Goal: Find specific page/section: Find specific page/section

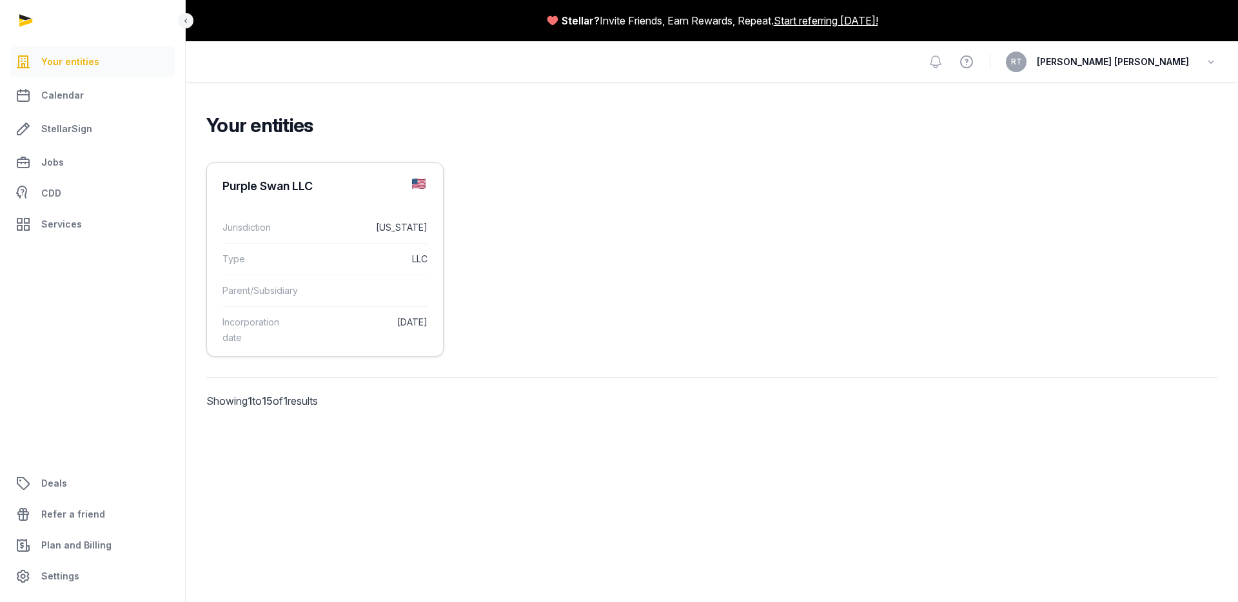
click at [339, 237] on div "Jurisdiction [US_STATE]" at bounding box center [324, 227] width 205 height 31
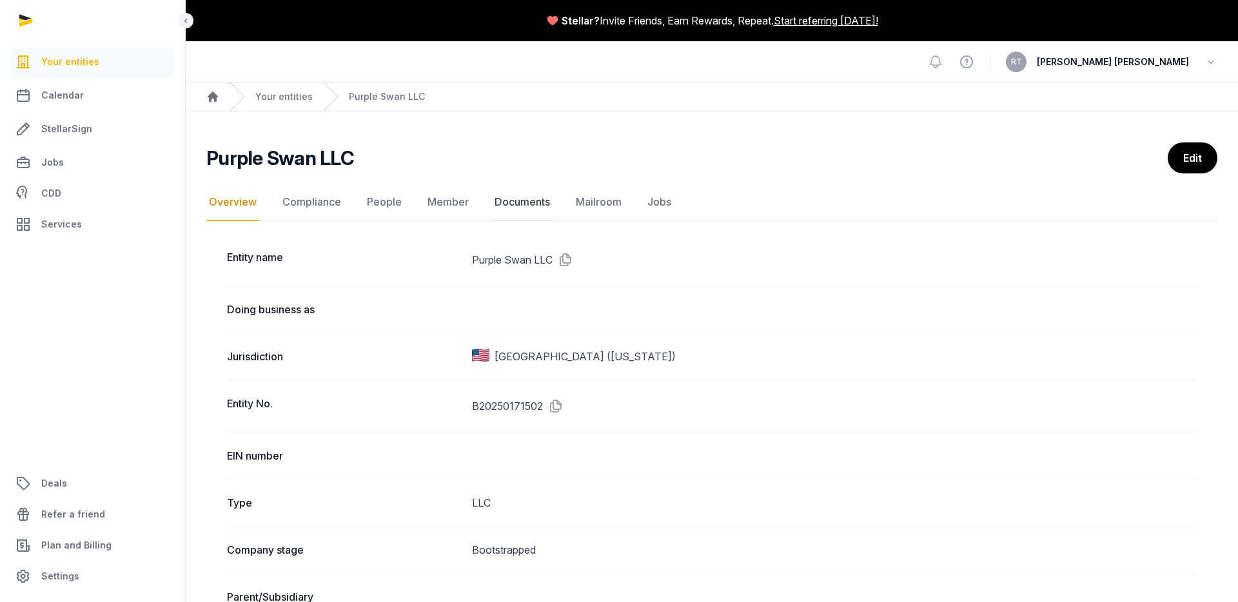
click at [492, 210] on link "Documents" at bounding box center [522, 202] width 61 height 37
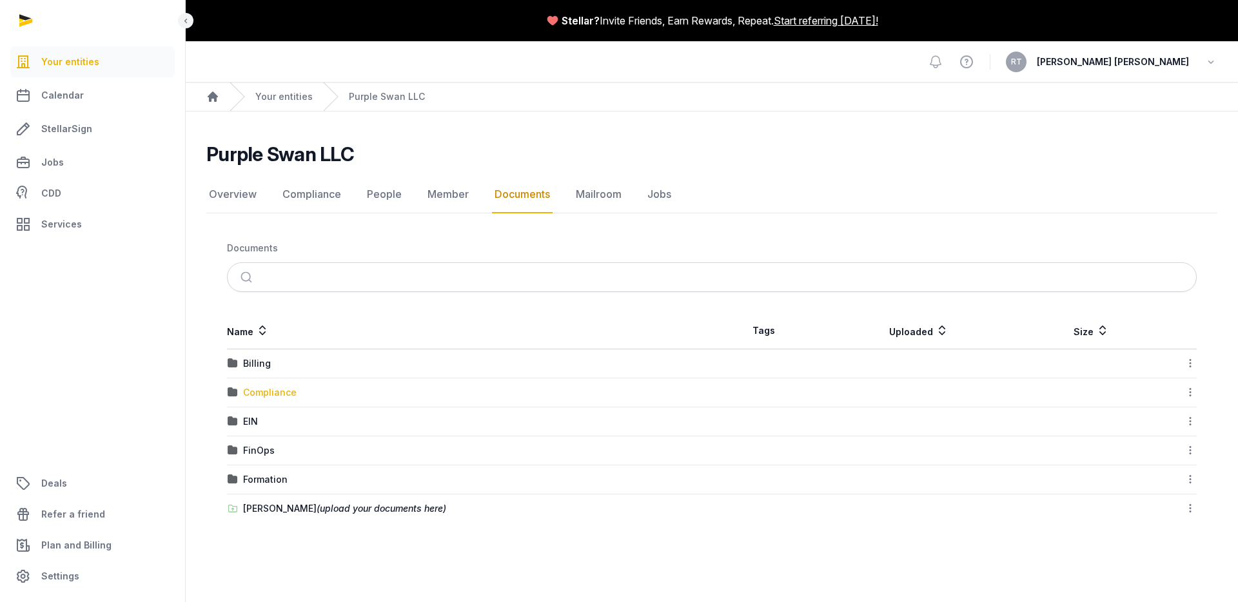
click at [281, 393] on div "Compliance" at bounding box center [270, 392] width 54 height 13
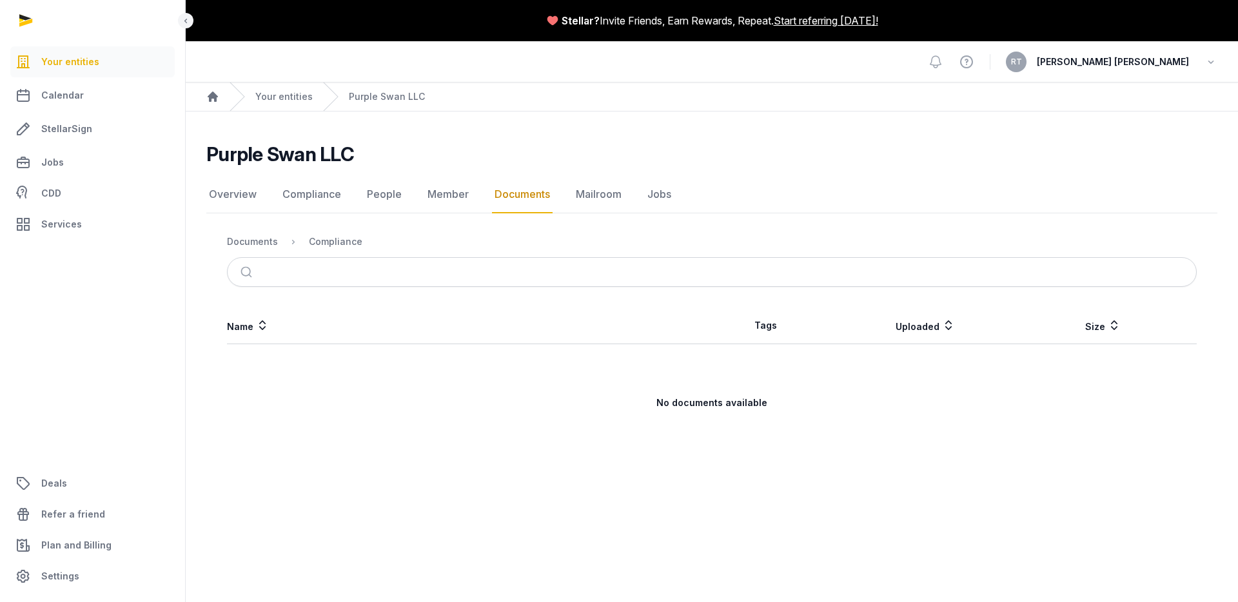
click at [519, 190] on link "Documents" at bounding box center [522, 194] width 61 height 37
click at [270, 239] on div "Documents" at bounding box center [252, 241] width 51 height 13
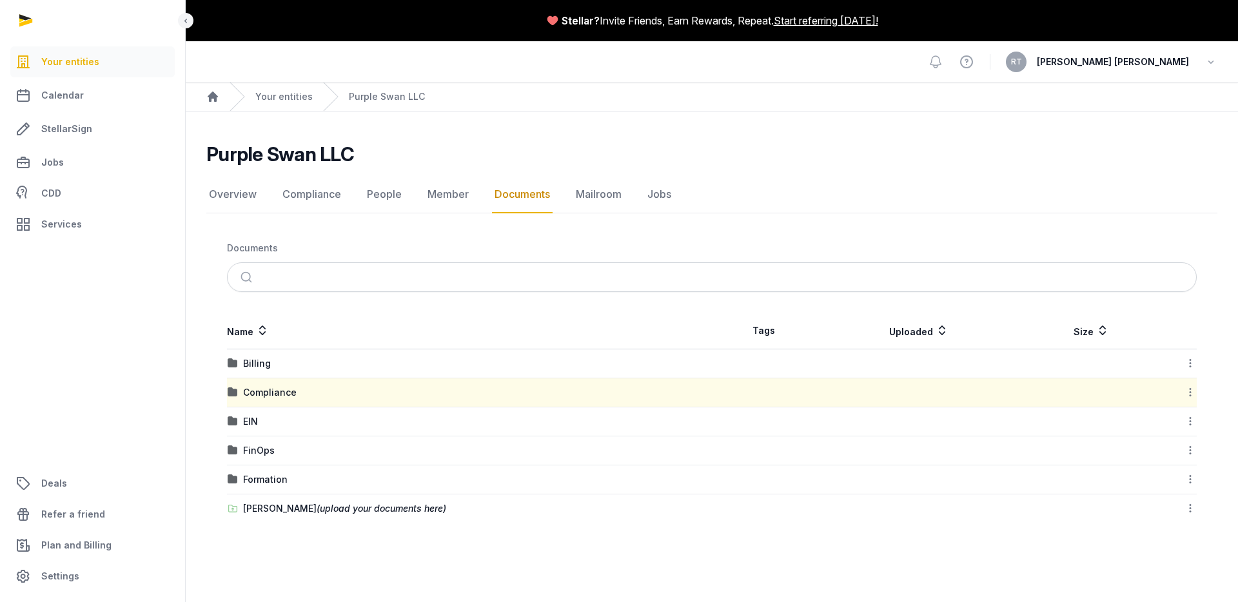
click at [306, 420] on div "EIN" at bounding box center [470, 421] width 484 height 13
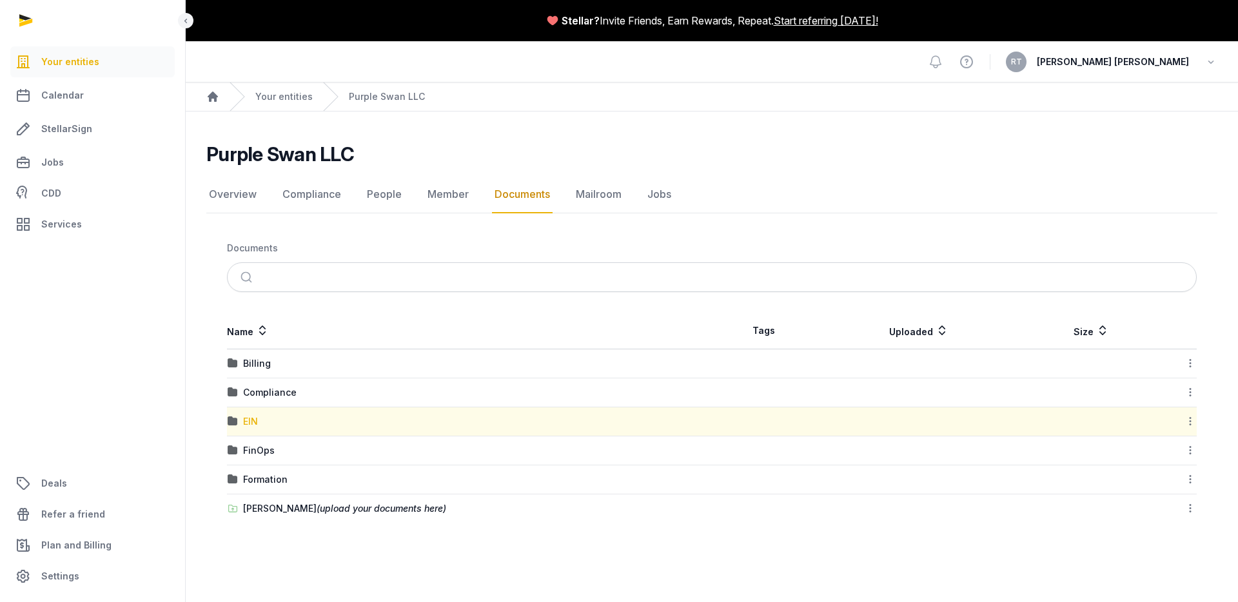
click at [244, 420] on div "EIN" at bounding box center [250, 421] width 15 height 13
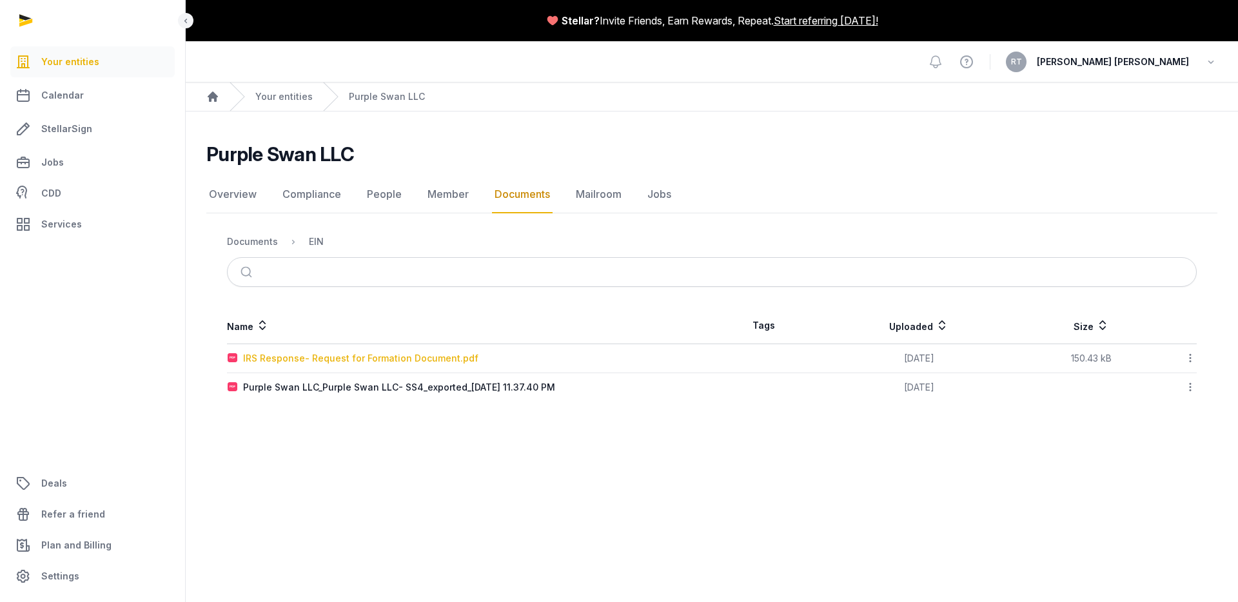
click at [411, 362] on div "IRS Response- Request for Formation Document.pdf" at bounding box center [360, 358] width 235 height 13
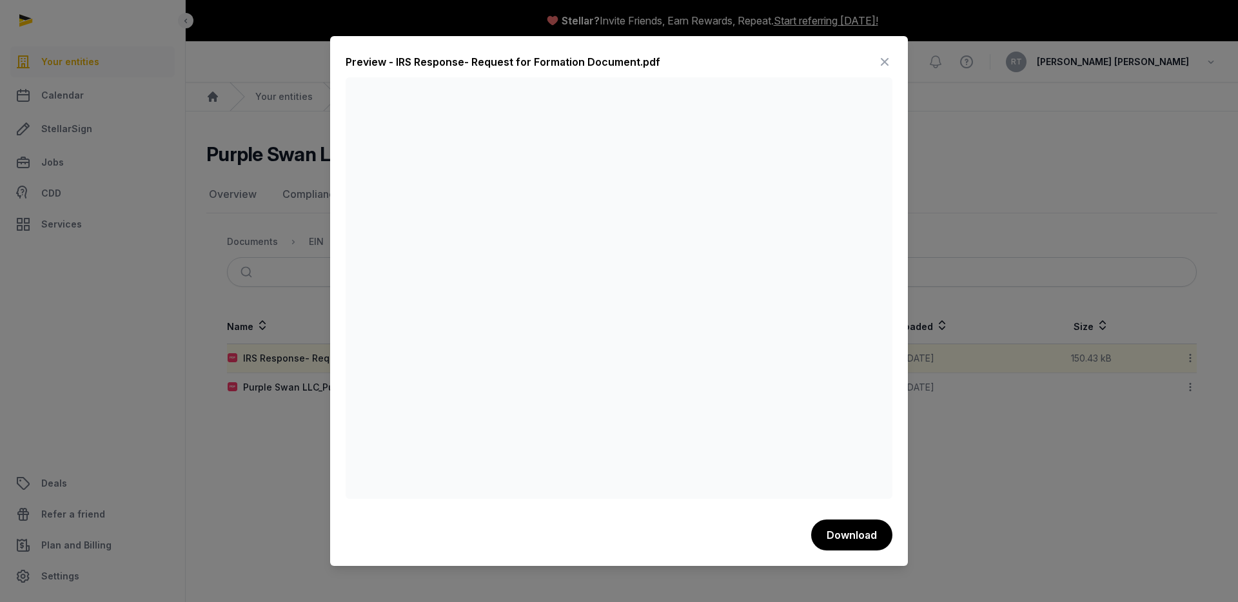
click at [892, 60] on div "Preview - IRS Response- Request for Formation Document.pdf Download" at bounding box center [619, 301] width 578 height 530
click at [881, 57] on icon at bounding box center [884, 62] width 15 height 21
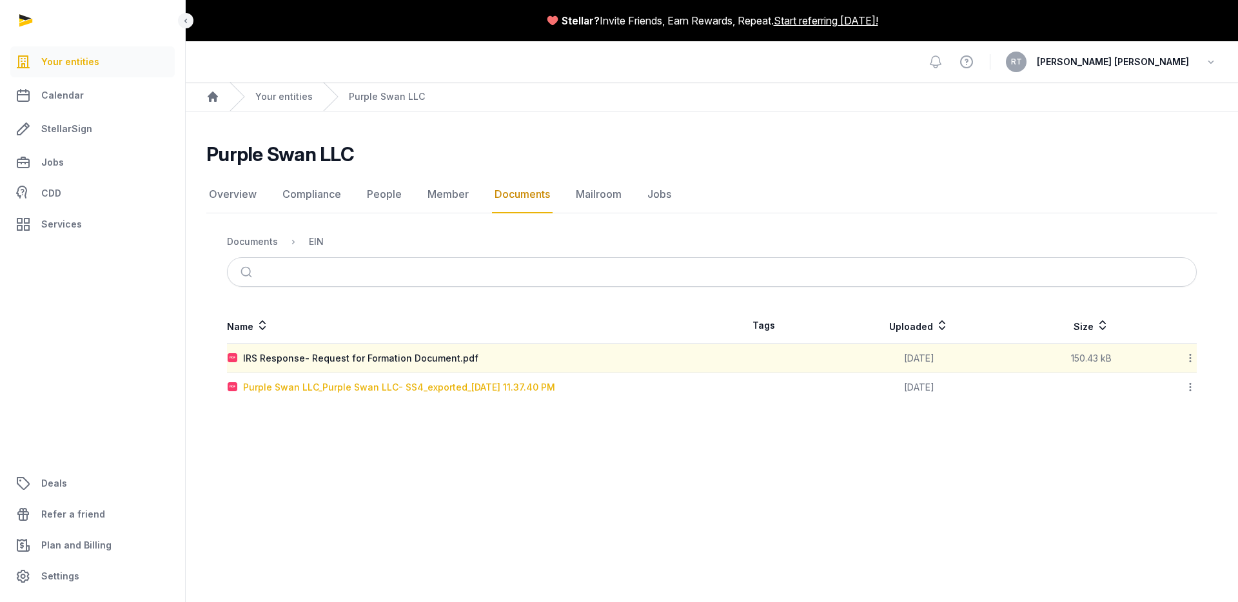
click at [491, 388] on div "Purple Swan LLC_Purple Swan LLC- SS4_exported_[DATE] 11.37.40 PM" at bounding box center [399, 387] width 312 height 13
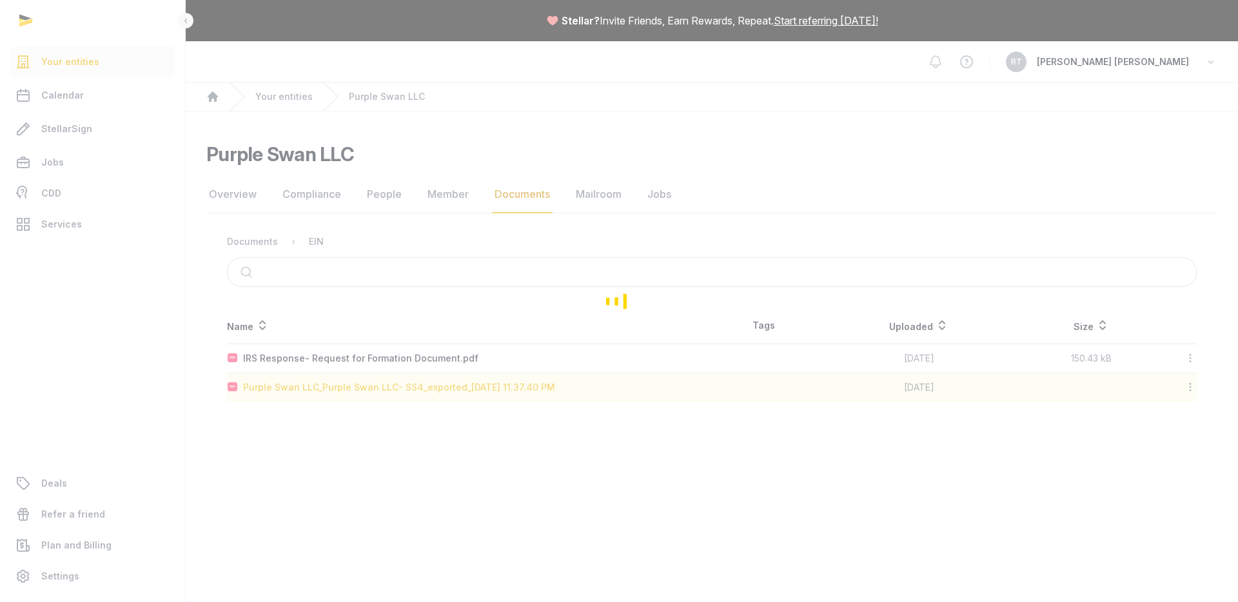
click at [491, 388] on div "Loading" at bounding box center [619, 301] width 1238 height 602
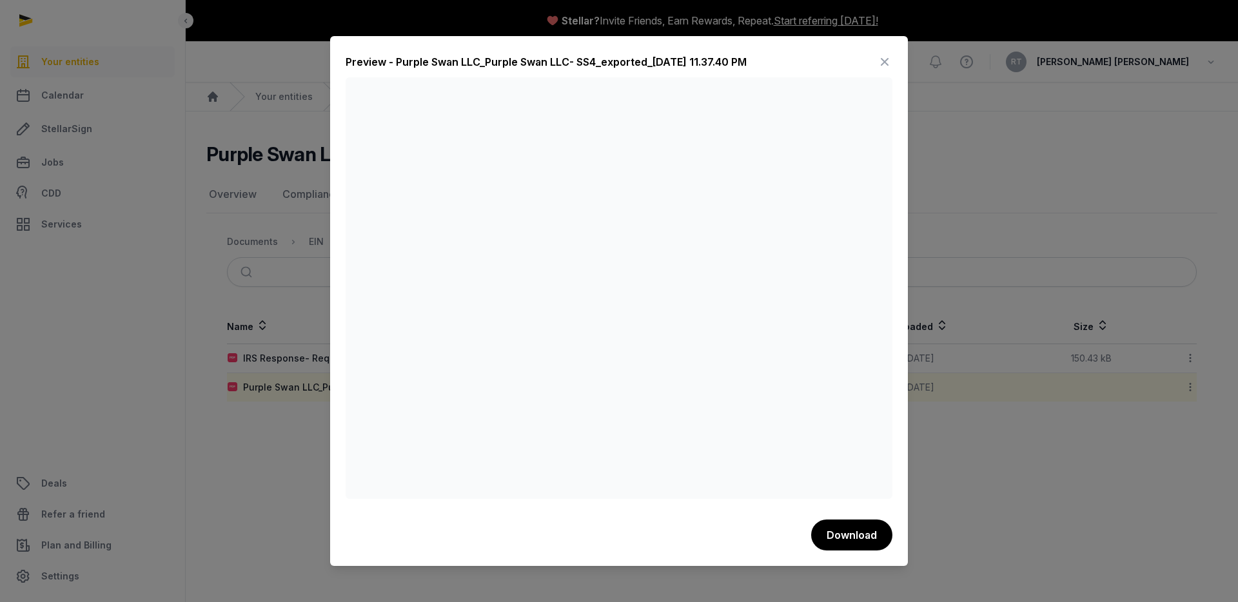
drag, startPoint x: 883, startPoint y: 61, endPoint x: 864, endPoint y: 71, distance: 21.9
click at [883, 61] on icon at bounding box center [884, 62] width 15 height 21
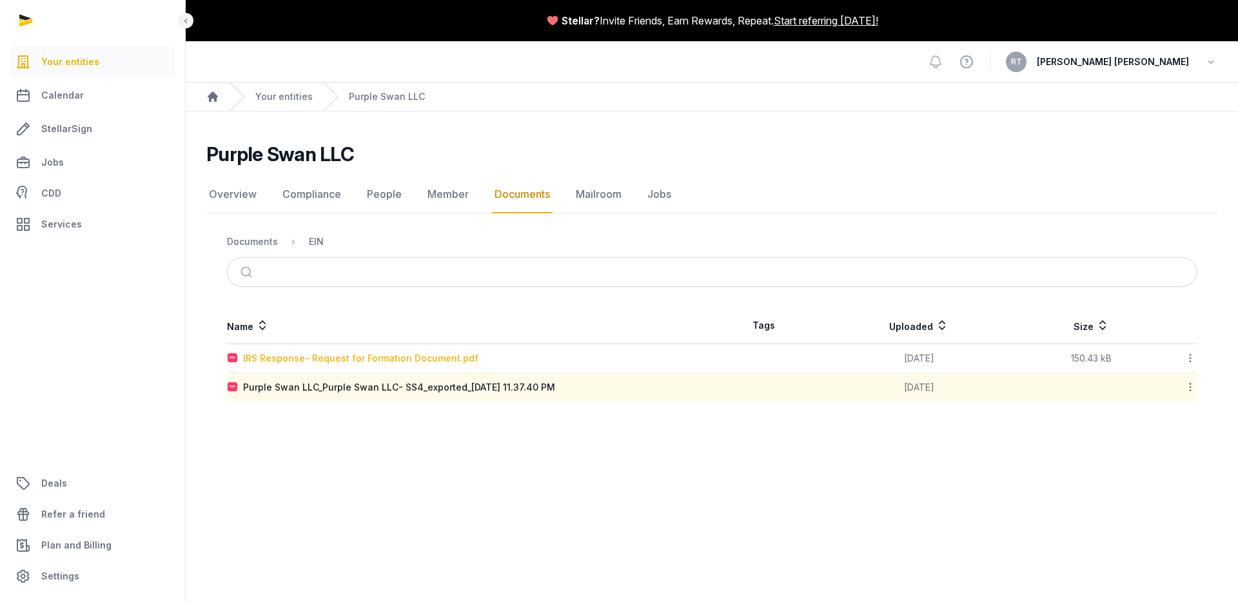
click at [413, 352] on div "IRS Response- Request for Formation Document.pdf" at bounding box center [360, 358] width 235 height 13
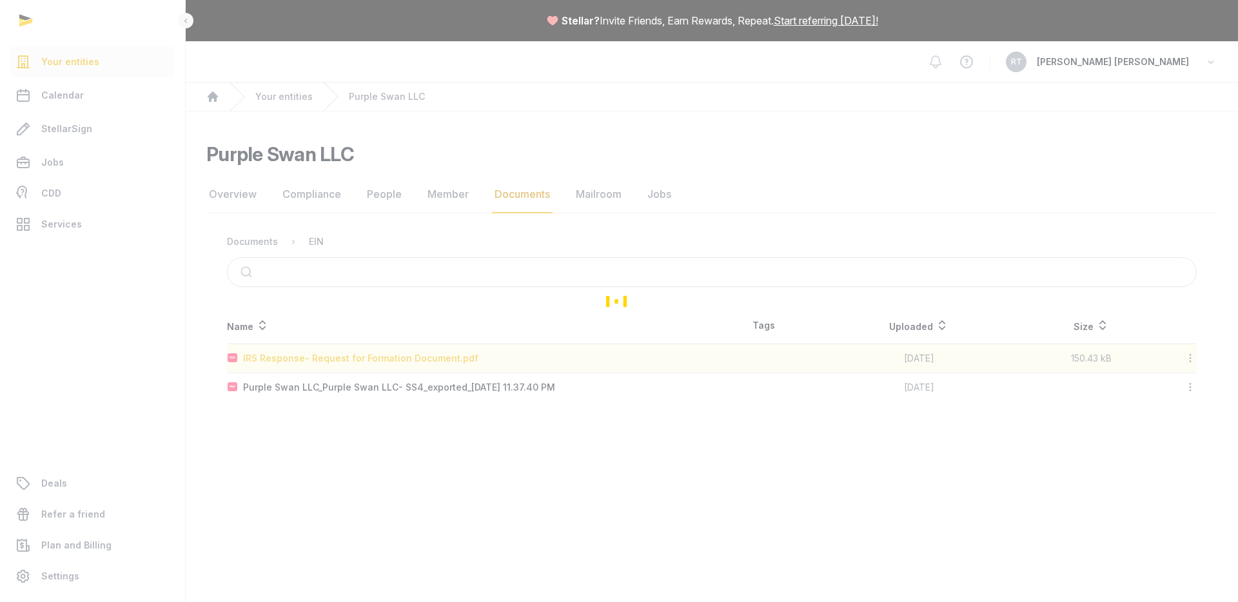
click at [413, 352] on div "Loading" at bounding box center [619, 301] width 1238 height 602
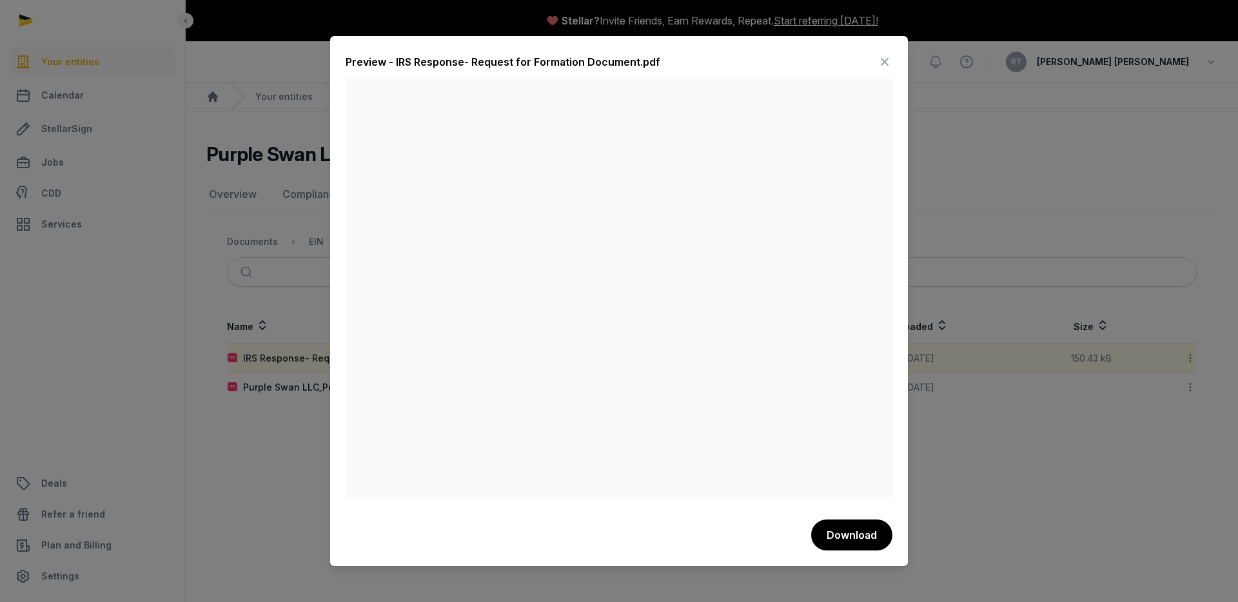
drag, startPoint x: 883, startPoint y: 61, endPoint x: 603, endPoint y: 218, distance: 320.7
click at [883, 61] on icon at bounding box center [884, 62] width 15 height 21
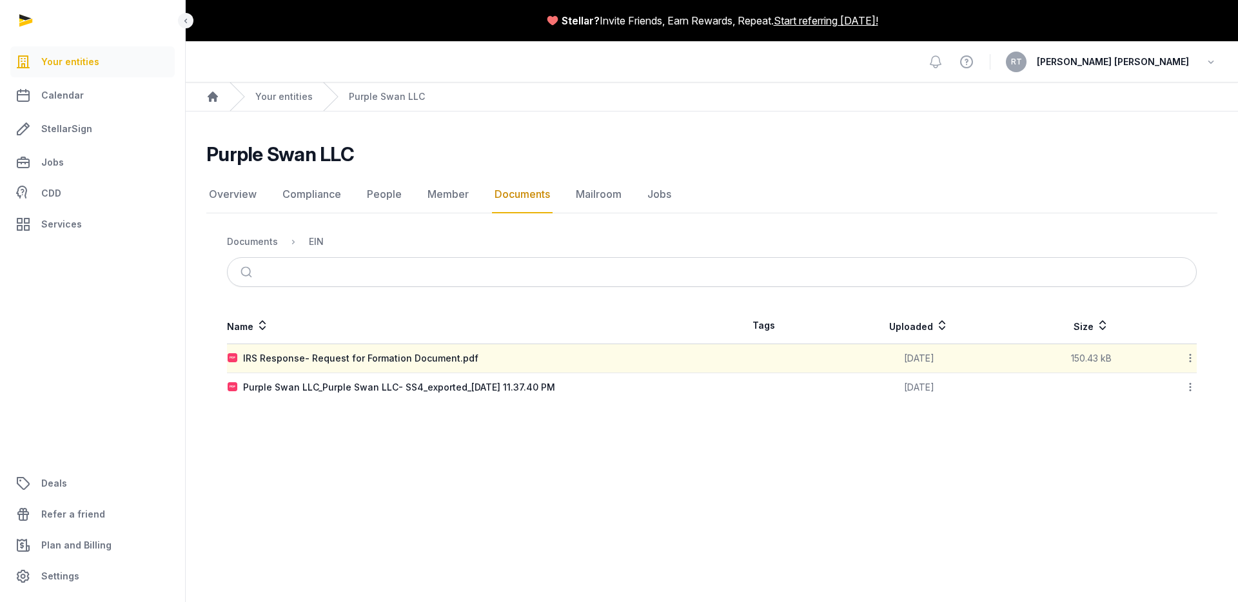
click at [511, 193] on link "Documents" at bounding box center [522, 194] width 61 height 37
click at [457, 194] on link "Member" at bounding box center [448, 194] width 46 height 37
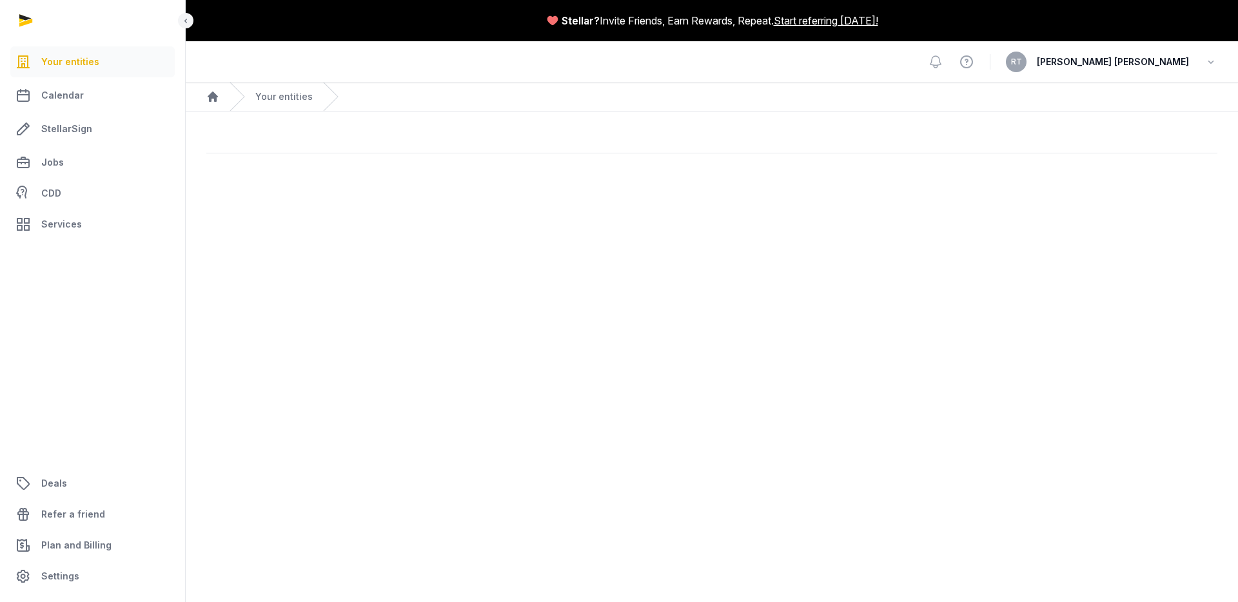
click at [486, 193] on main "Stellar? Invite Friends, Earn Rewards, Repeat. Start referring [DATE]! Open sid…" at bounding box center [619, 301] width 1238 height 602
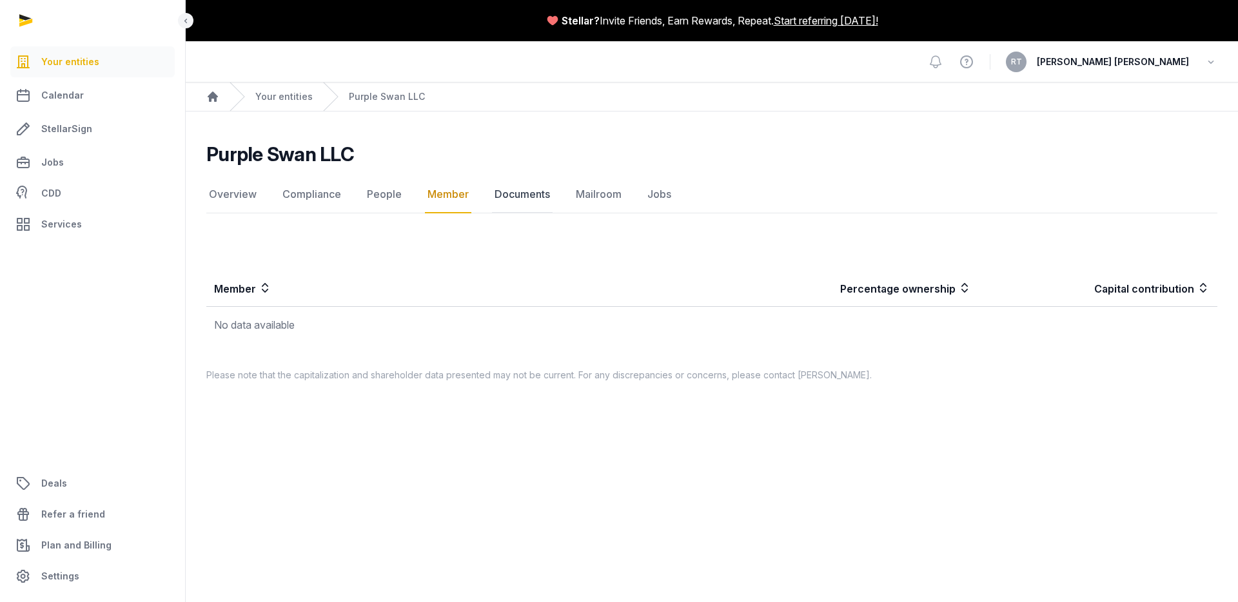
click at [494, 193] on link "Documents" at bounding box center [522, 194] width 61 height 37
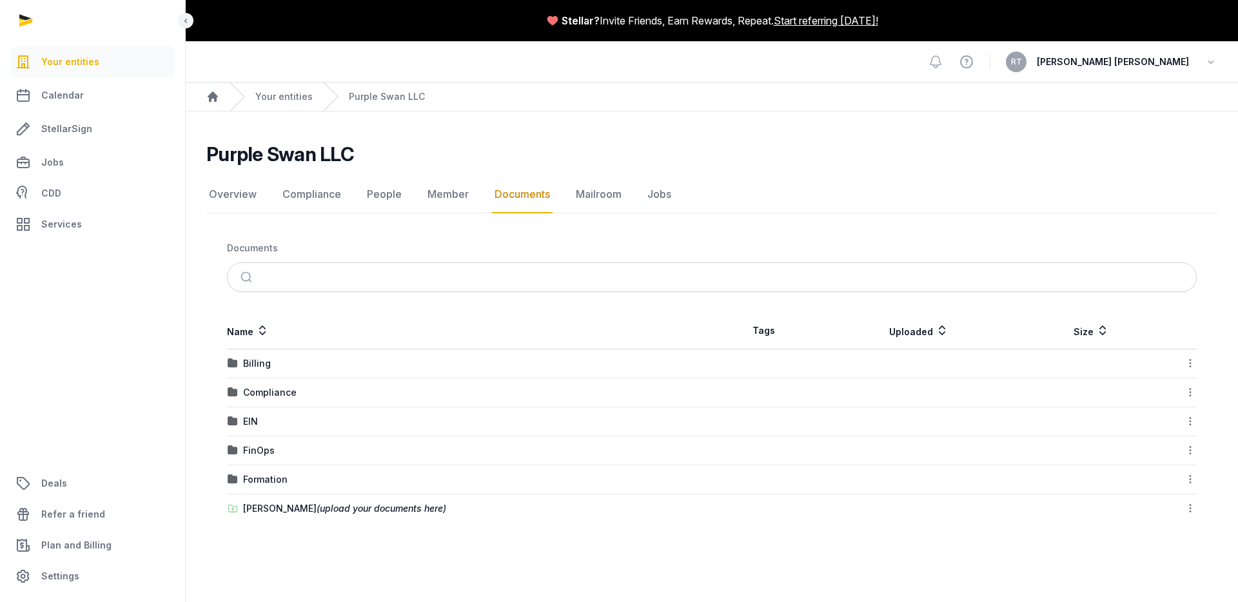
click at [260, 426] on div "EIN" at bounding box center [470, 421] width 484 height 13
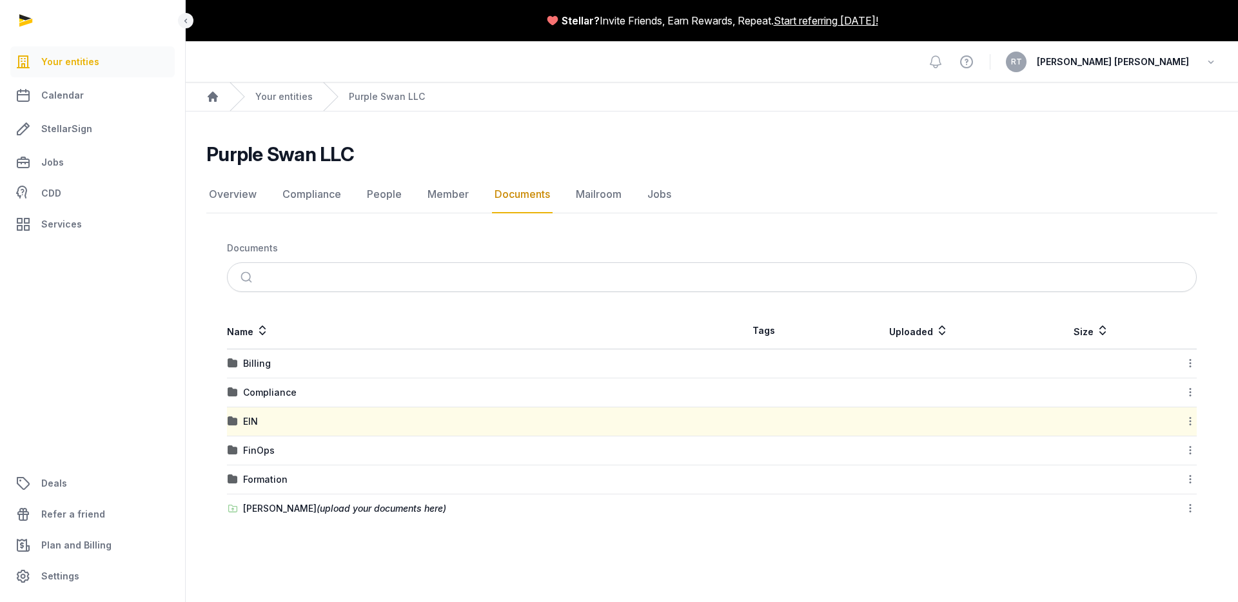
click at [260, 426] on div "EIN" at bounding box center [470, 421] width 484 height 13
